Goal: Find specific page/section: Find specific page/section

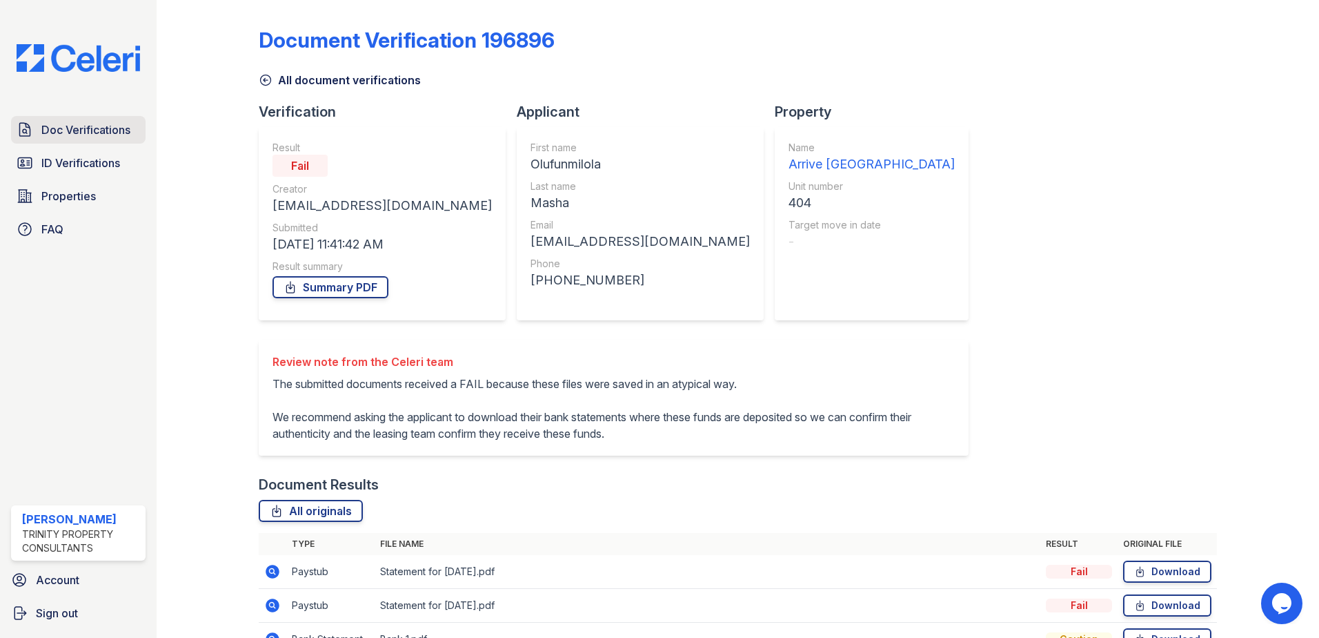
scroll to position [164, 0]
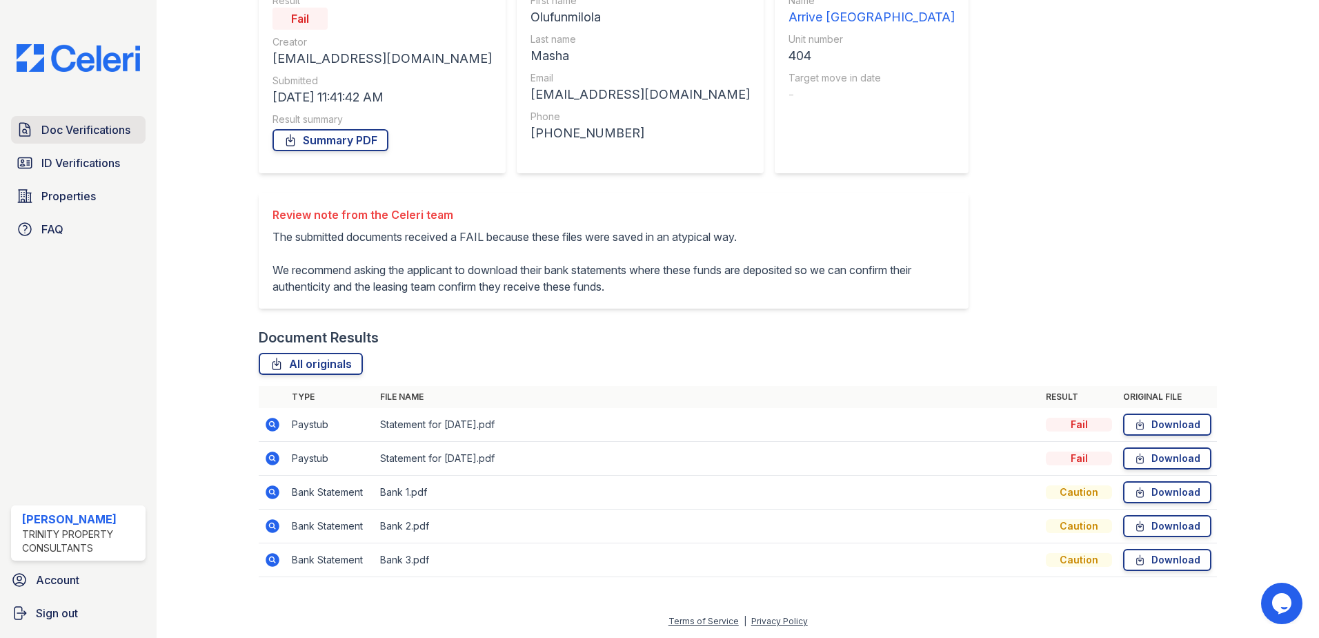
click at [72, 137] on span "Doc Verifications" at bounding box center [85, 129] width 89 height 17
click at [70, 150] on link "ID Verifications" at bounding box center [78, 163] width 135 height 28
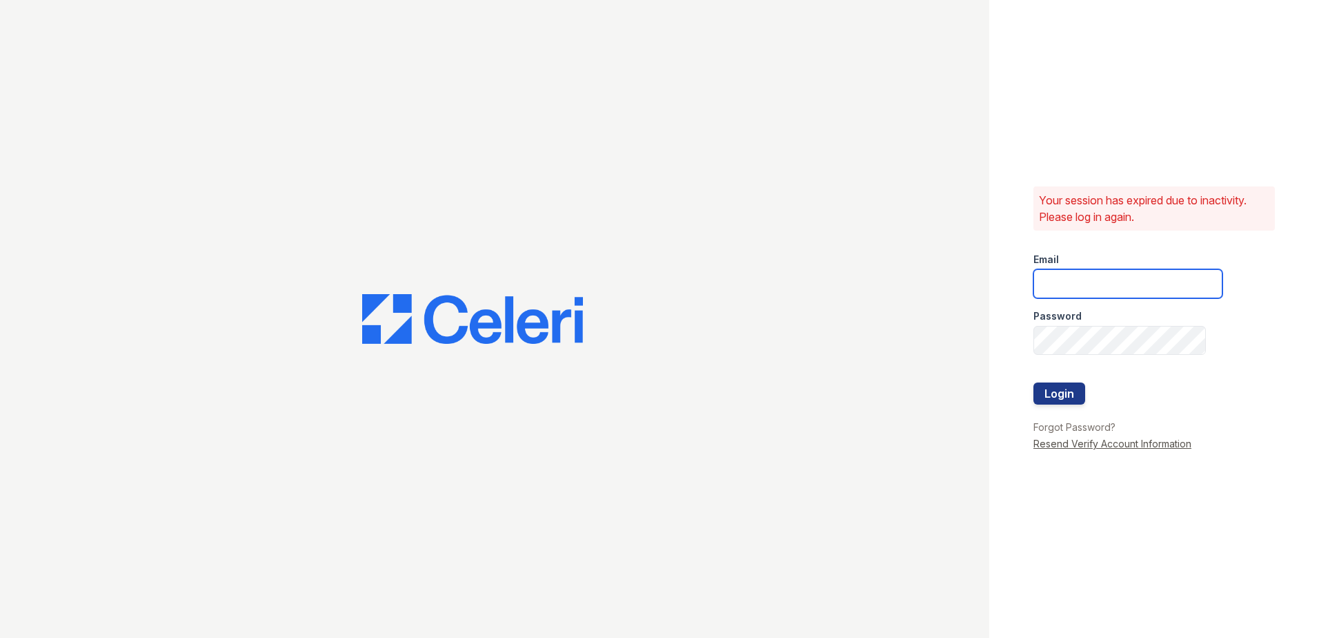
type input "hneely@trinity-pm.com"
click at [1051, 388] on button "Login" at bounding box center [1060, 393] width 52 height 22
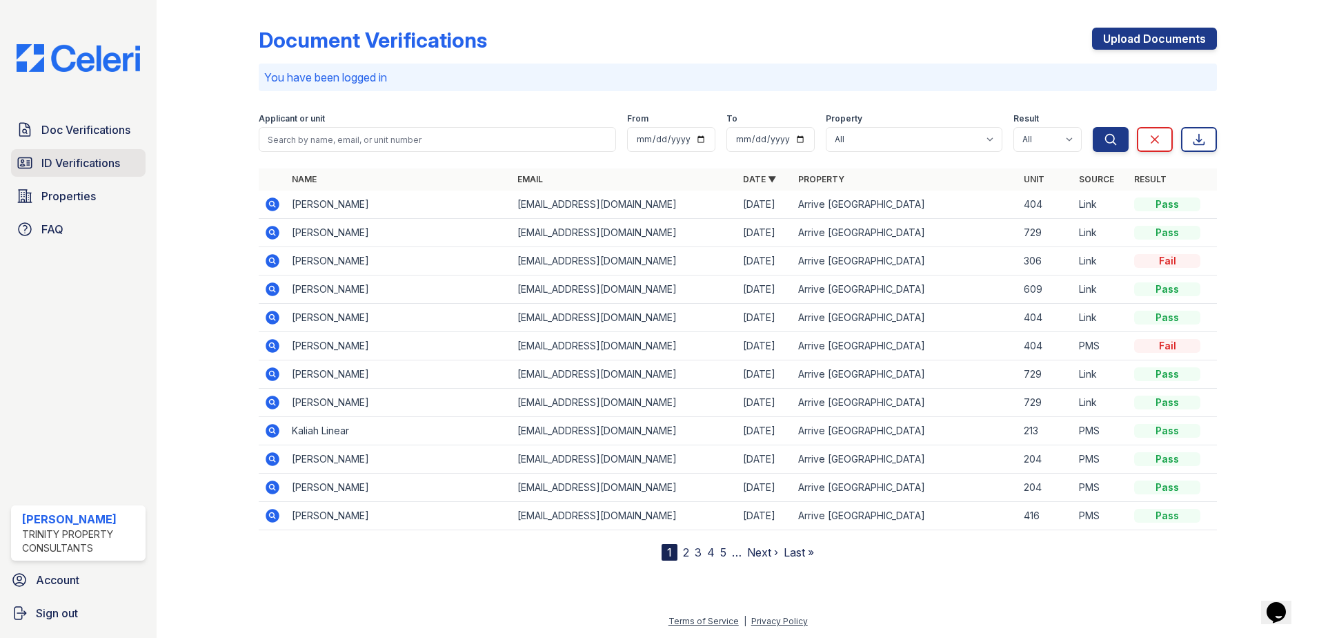
click at [102, 162] on span "ID Verifications" at bounding box center [80, 163] width 79 height 17
